Goal: Task Accomplishment & Management: Use online tool/utility

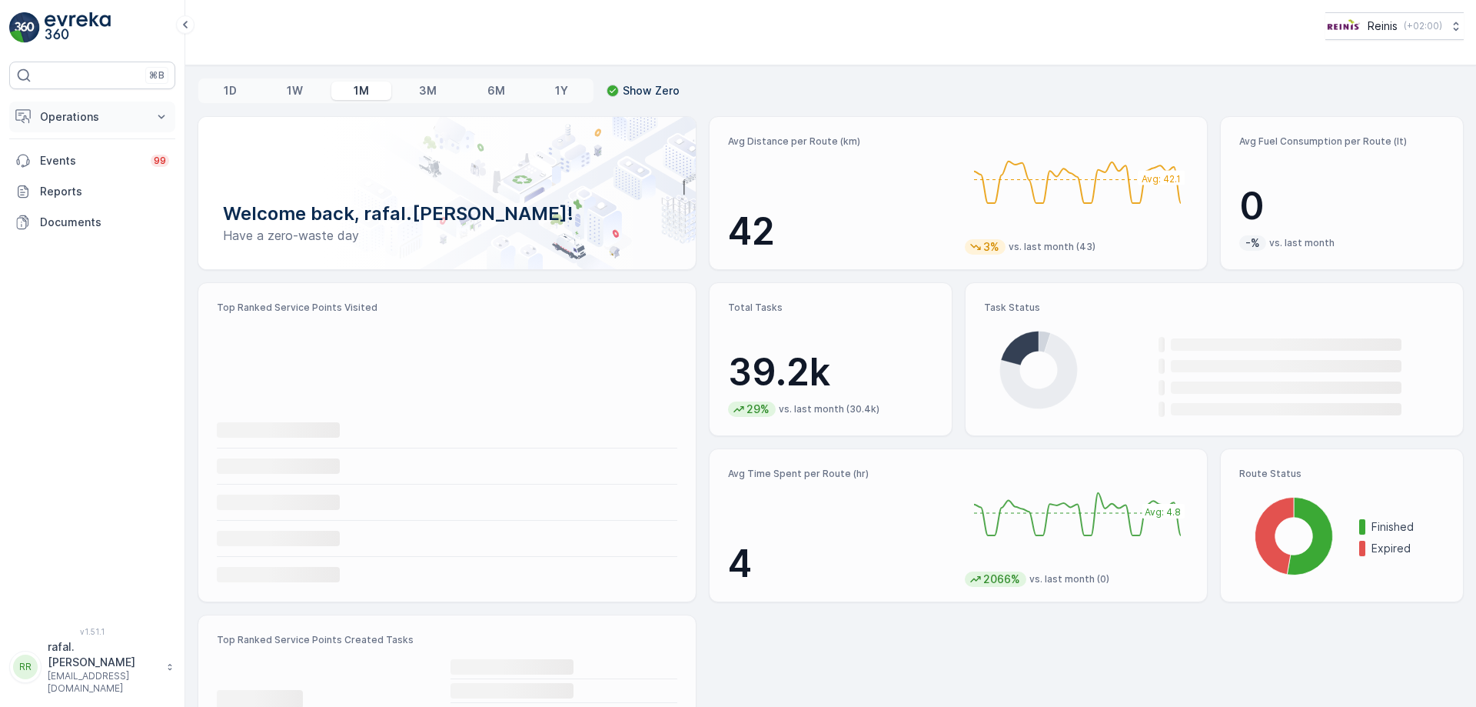
click at [152, 113] on button "Operations" at bounding box center [92, 116] width 166 height 31
click at [95, 183] on p "Routes & Tasks" at bounding box center [78, 185] width 79 height 15
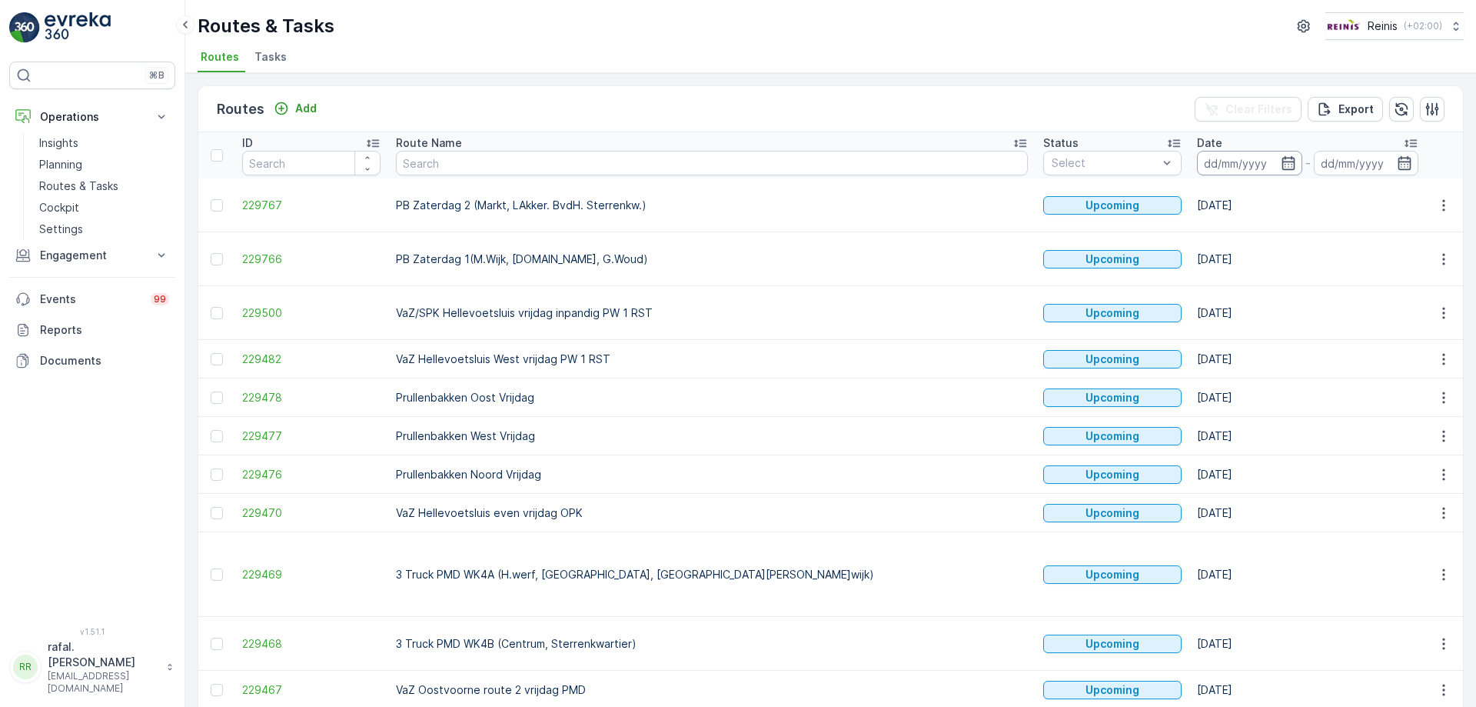
click at [1197, 166] on input at bounding box center [1249, 163] width 105 height 25
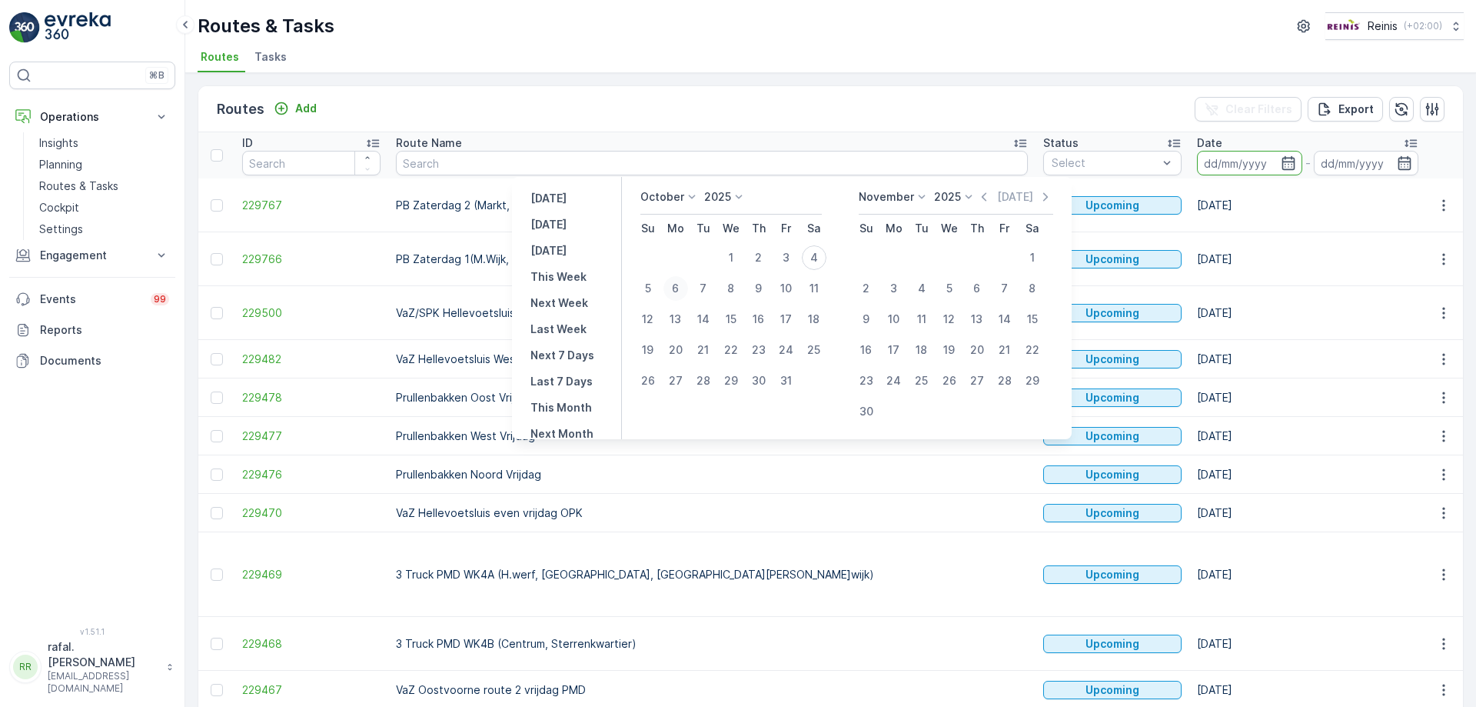
click at [684, 287] on div "6" at bounding box center [675, 288] width 25 height 25
type input "[DATE]"
click at [684, 287] on div "6" at bounding box center [675, 288] width 25 height 25
type input "[DATE]"
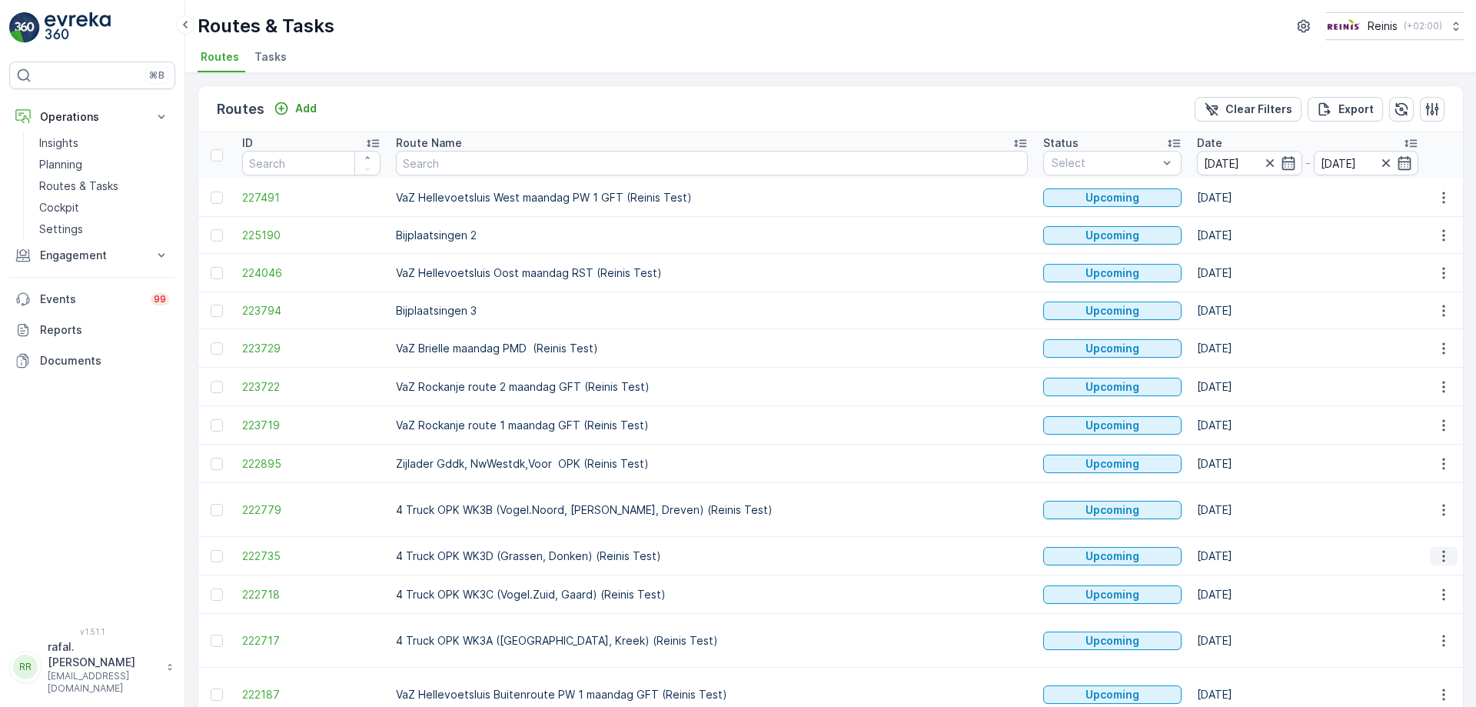
click at [1446, 557] on icon "button" at bounding box center [1443, 555] width 15 height 15
click at [1420, 417] on span "See More Details" at bounding box center [1407, 418] width 89 height 15
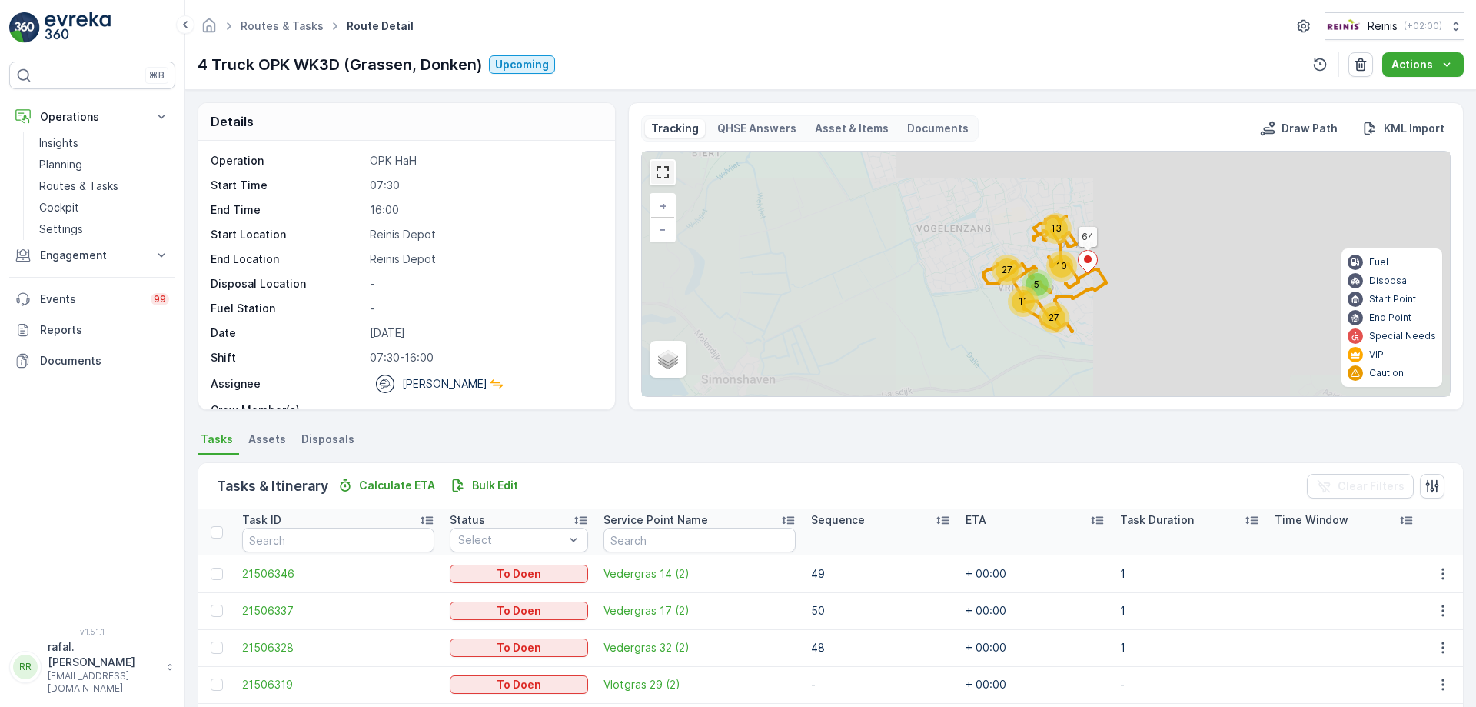
click at [669, 176] on link at bounding box center [662, 172] width 23 height 23
